Goal: Task Accomplishment & Management: Use online tool/utility

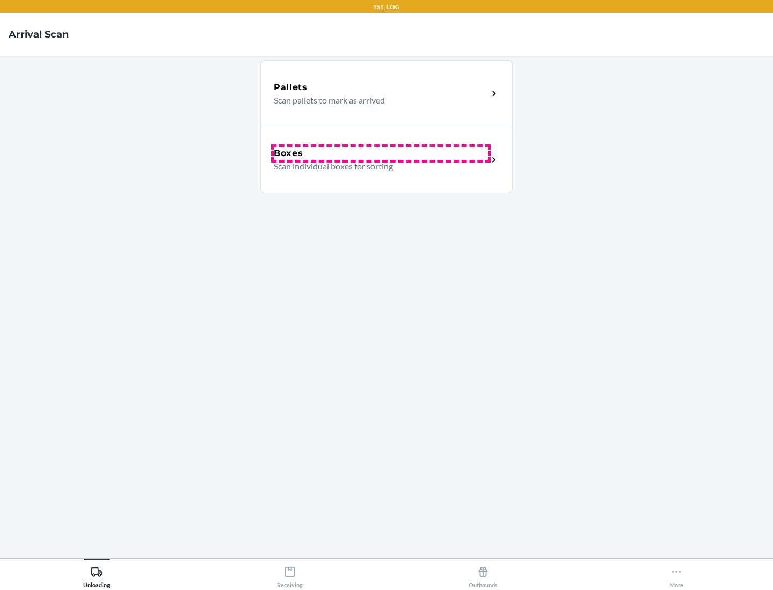
click at [380, 153] on div "Boxes" at bounding box center [381, 153] width 214 height 13
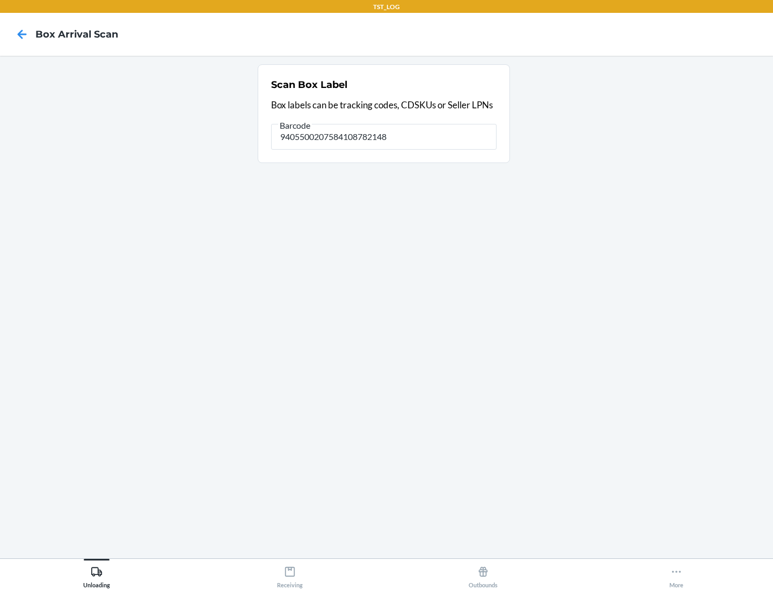
type input "9405500207584108782148"
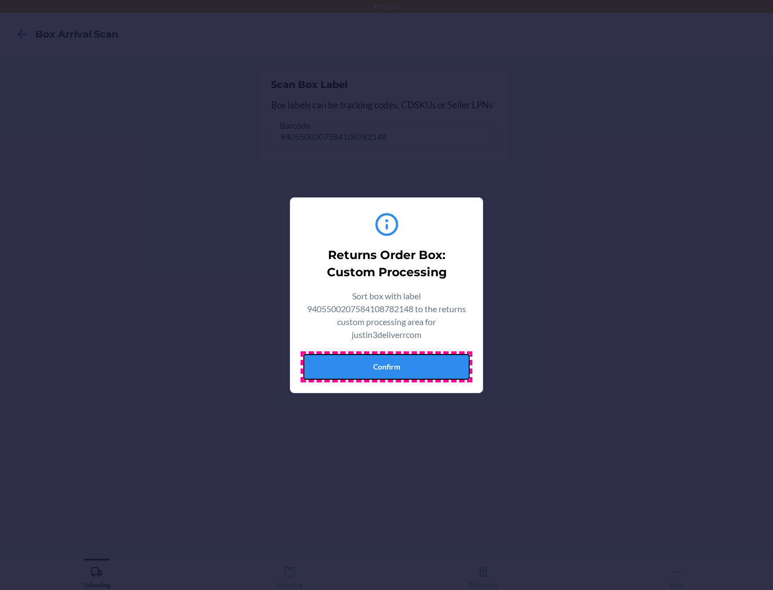
click at [386, 367] on button "Confirm" at bounding box center [386, 367] width 166 height 26
